Goal: Transaction & Acquisition: Purchase product/service

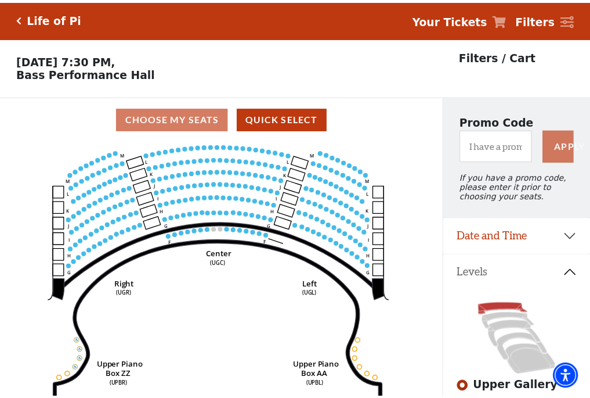
scroll to position [54, 0]
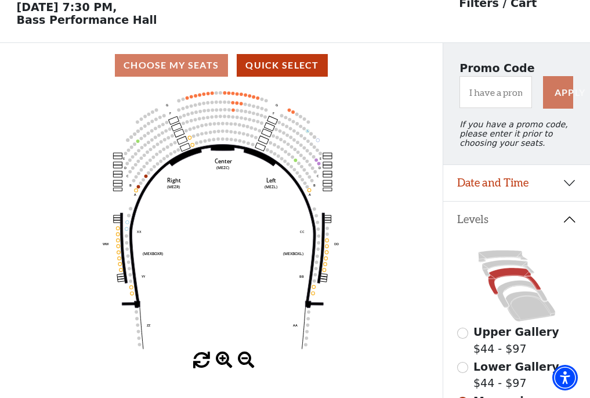
scroll to position [54, 0]
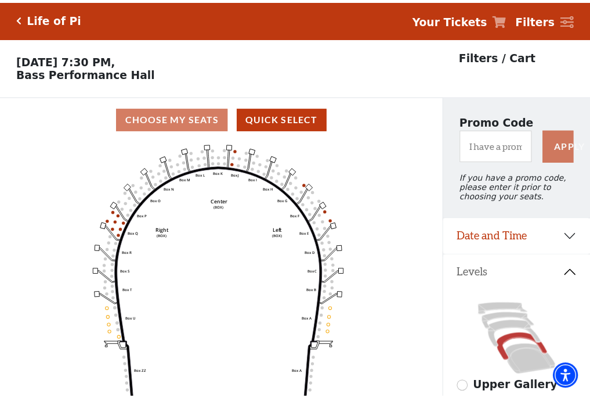
scroll to position [54, 0]
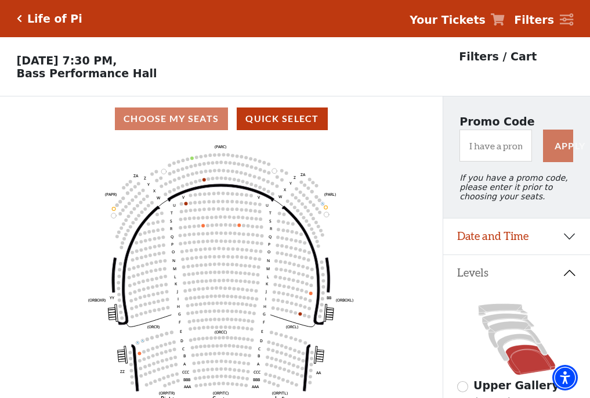
scroll to position [54, 0]
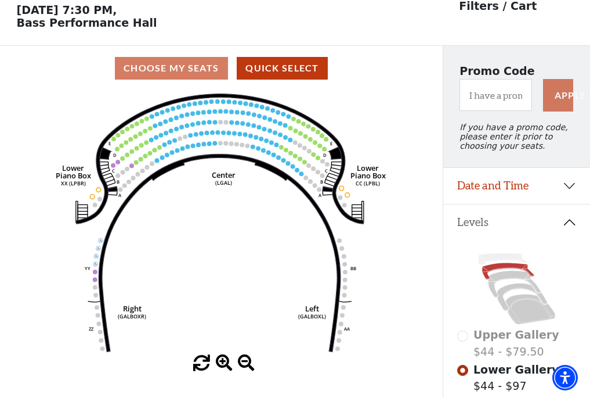
scroll to position [54, 0]
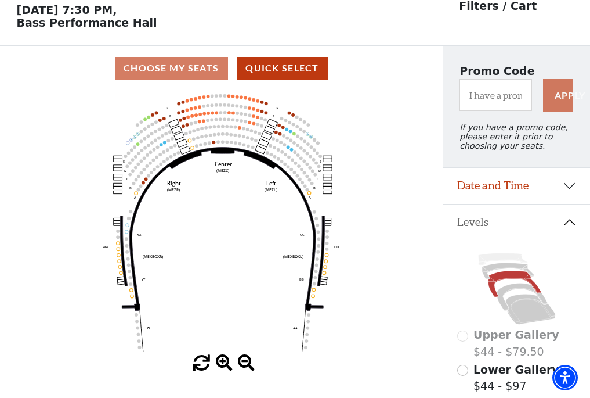
scroll to position [54, 0]
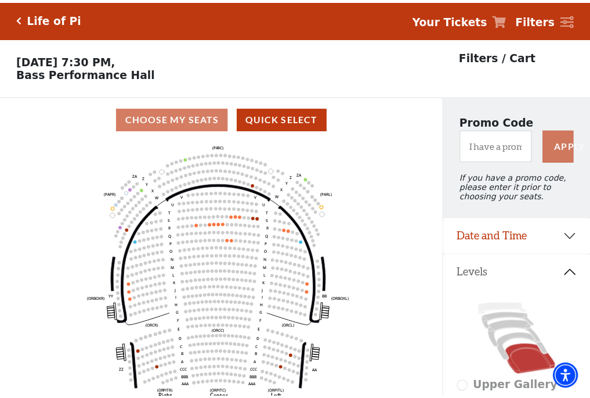
scroll to position [54, 0]
